Goal: Transaction & Acquisition: Purchase product/service

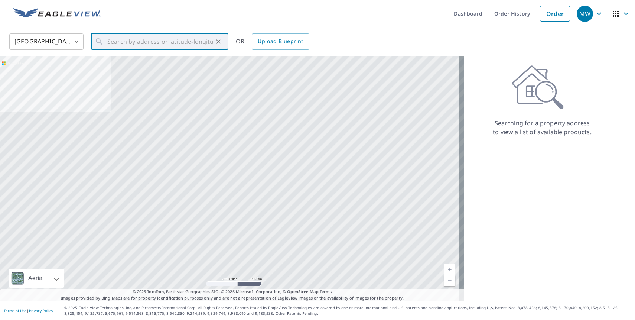
type input "4"
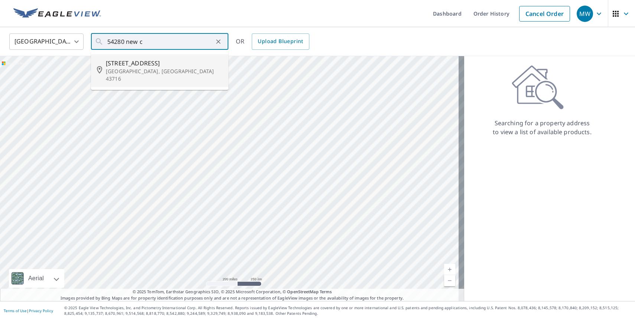
click at [108, 68] on p "[GEOGRAPHIC_DATA], [GEOGRAPHIC_DATA] 43716" at bounding box center [164, 75] width 117 height 15
type input "[STREET_ADDRESS]"
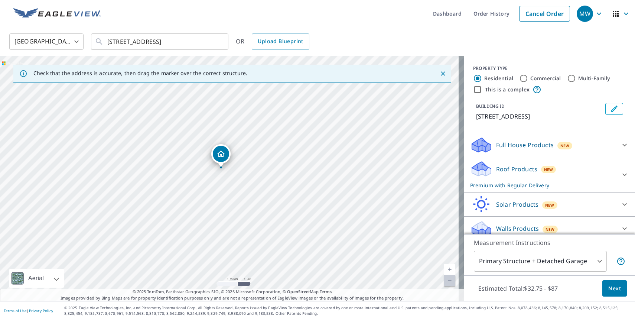
drag, startPoint x: 193, startPoint y: 230, endPoint x: 184, endPoint y: 221, distance: 12.9
click at [184, 221] on div "[STREET_ADDRESS]" at bounding box center [232, 178] width 464 height 245
drag, startPoint x: 234, startPoint y: 123, endPoint x: 225, endPoint y: 233, distance: 110.3
click at [225, 233] on div "[STREET_ADDRESS]" at bounding box center [232, 178] width 464 height 245
drag, startPoint x: 231, startPoint y: 153, endPoint x: 343, endPoint y: 93, distance: 127.0
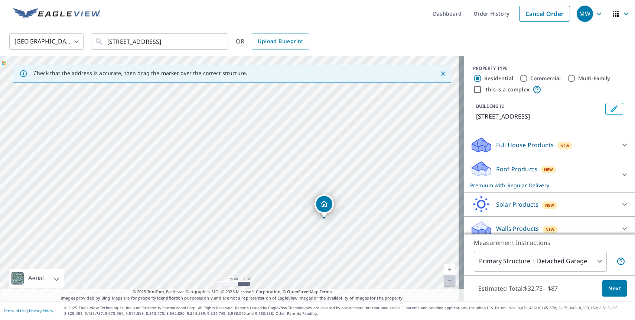
click at [343, 93] on div "[STREET_ADDRESS]" at bounding box center [232, 178] width 464 height 245
drag, startPoint x: 213, startPoint y: 231, endPoint x: 160, endPoint y: 222, distance: 53.9
click at [160, 222] on div "[STREET_ADDRESS]" at bounding box center [232, 178] width 464 height 245
click at [614, 283] on button "Next" at bounding box center [615, 288] width 25 height 17
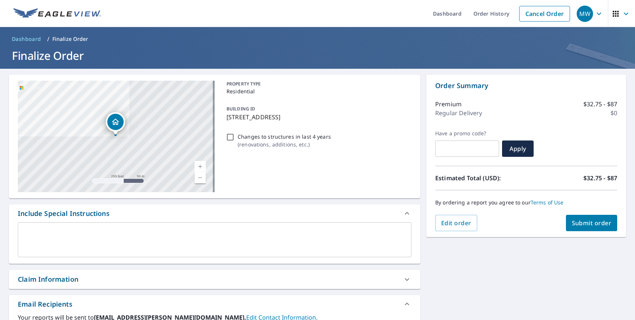
click at [585, 227] on span "Submit order" at bounding box center [592, 223] width 40 height 8
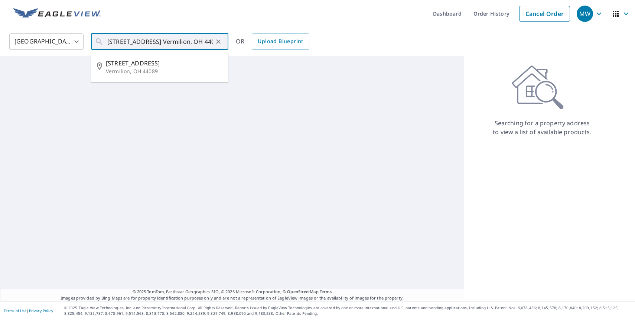
scroll to position [0, 12]
click at [166, 70] on p "Vermilion, OH 44089" at bounding box center [164, 71] width 117 height 7
type input "13811 W Lake Rd Vermilion, OH 44089"
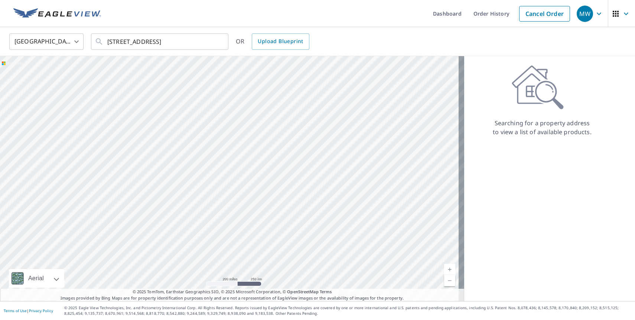
scroll to position [0, 0]
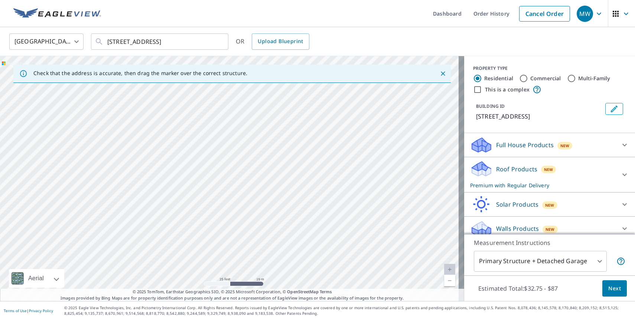
drag, startPoint x: 231, startPoint y: 194, endPoint x: 223, endPoint y: 92, distance: 102.2
click at [223, 92] on div "13811 W Lake Rd Vermilion, OH 44089" at bounding box center [232, 178] width 464 height 245
drag, startPoint x: 204, startPoint y: 130, endPoint x: 201, endPoint y: 147, distance: 17.6
click at [201, 147] on div "13811 W Lake Rd Vermilion, OH 44089" at bounding box center [232, 178] width 464 height 245
drag, startPoint x: 216, startPoint y: 96, endPoint x: 264, endPoint y: 202, distance: 116.4
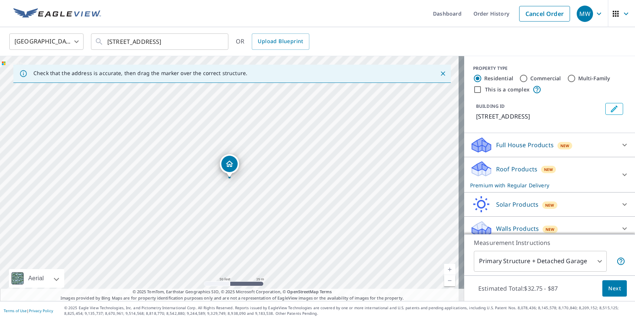
click at [611, 287] on span "Next" at bounding box center [615, 288] width 13 height 9
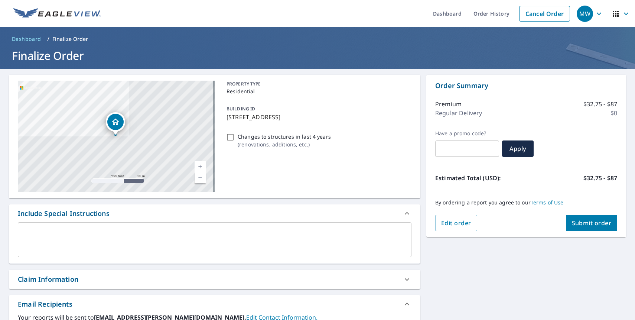
click at [583, 225] on span "Submit order" at bounding box center [592, 223] width 40 height 8
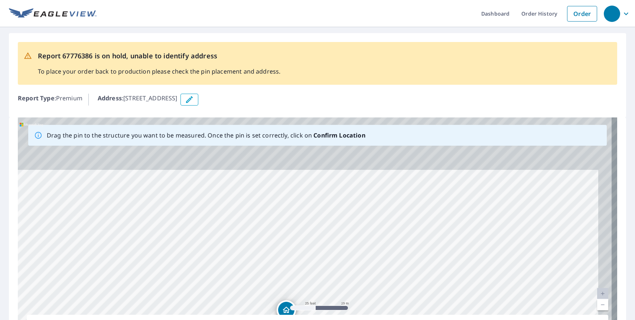
drag, startPoint x: 252, startPoint y: 174, endPoint x: 223, endPoint y: 265, distance: 95.2
click at [223, 265] on div "54280 New Castle Bealls Rd Beallsville, OH 43716" at bounding box center [318, 233] width 600 height 233
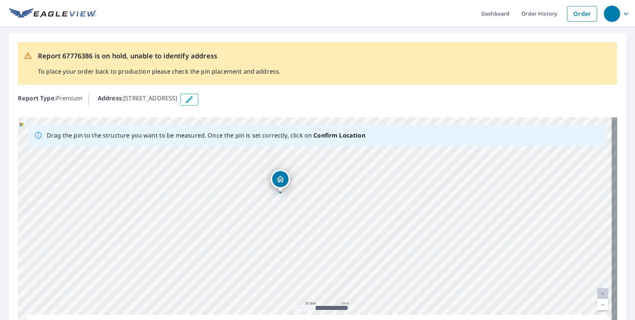
drag, startPoint x: 285, startPoint y: 302, endPoint x: 279, endPoint y: 168, distance: 135.0
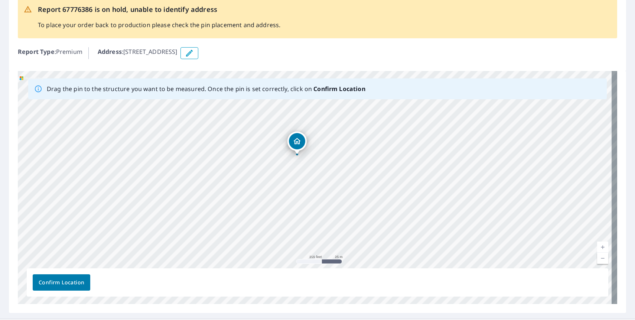
scroll to position [64, 0]
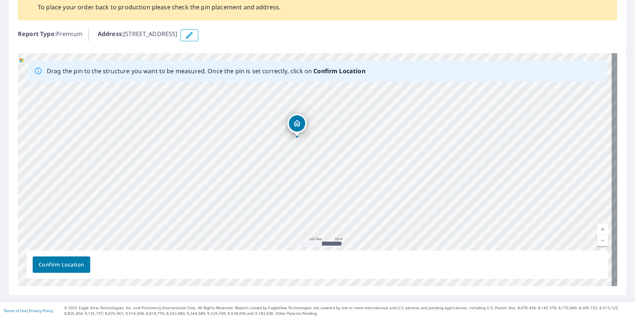
click at [83, 264] on span "Confirm Location" at bounding box center [62, 264] width 46 height 9
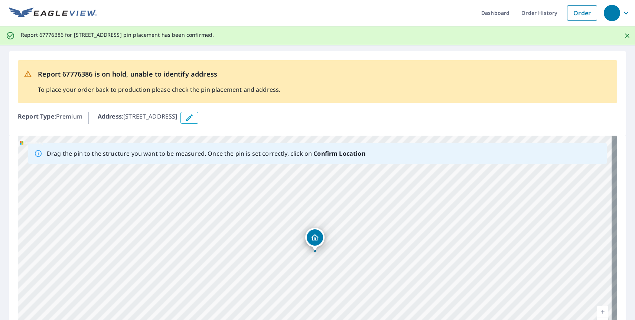
scroll to position [0, 0]
